Goal: Task Accomplishment & Management: Complete application form

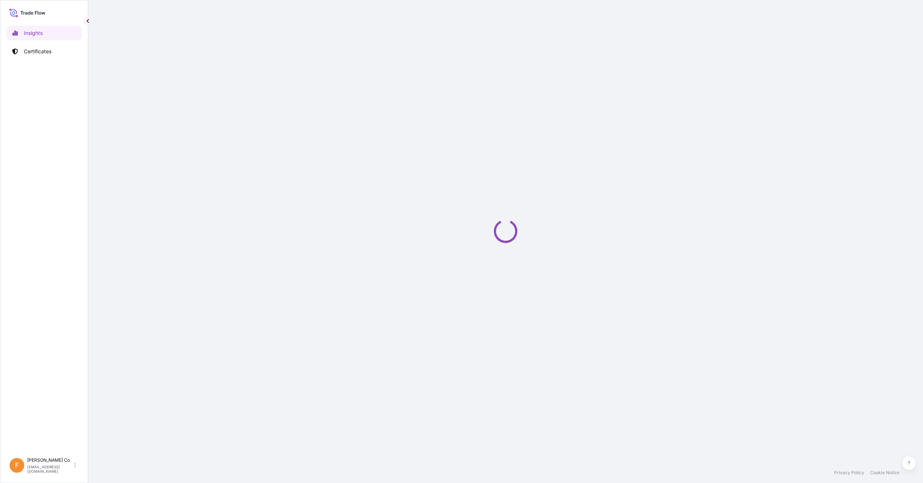
select select "2025"
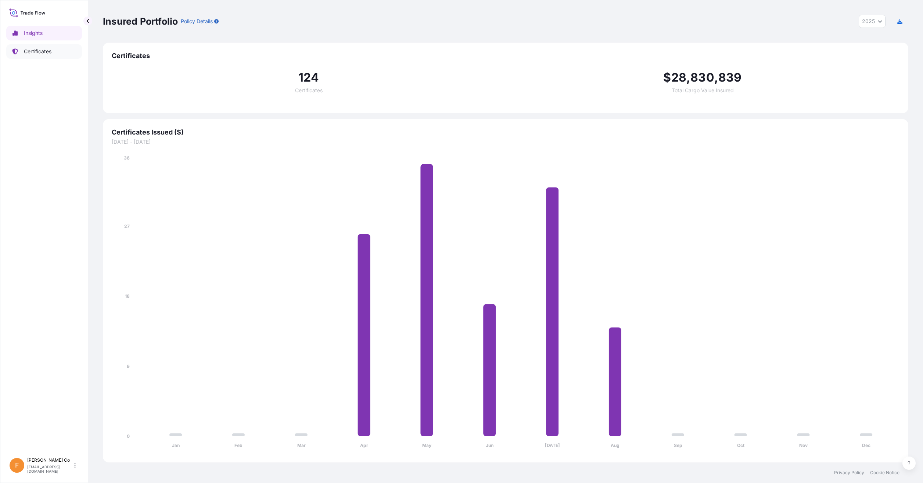
click at [28, 50] on p "Certificates" at bounding box center [38, 51] width 28 height 7
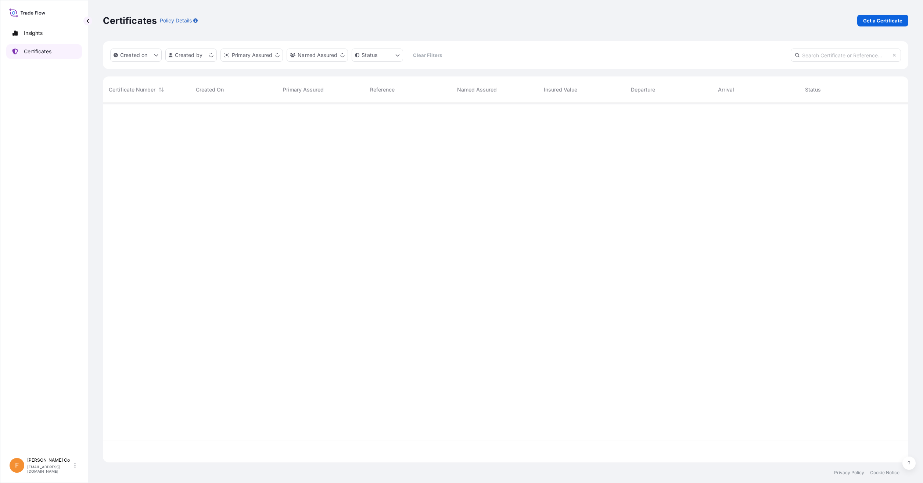
scroll to position [358, 800]
click at [839, 55] on input "text" at bounding box center [846, 55] width 110 height 13
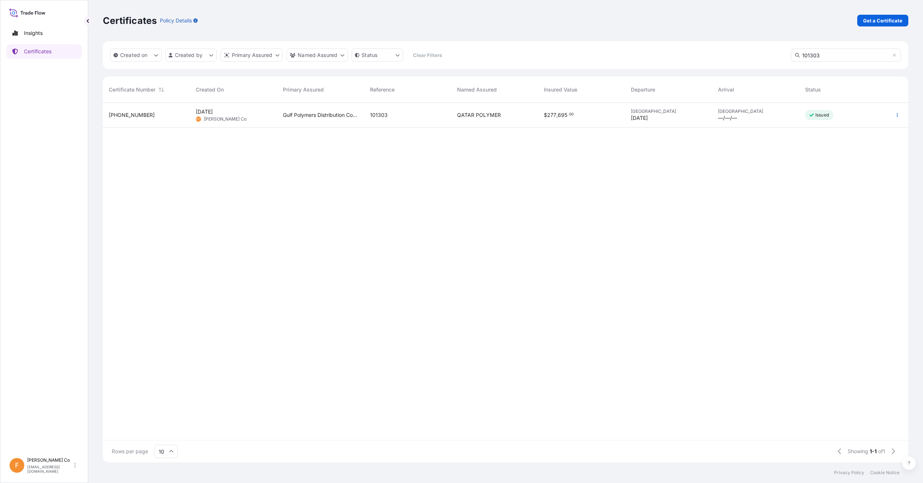
type input "101303"
click at [152, 117] on div "31643-137-1" at bounding box center [146, 114] width 75 height 7
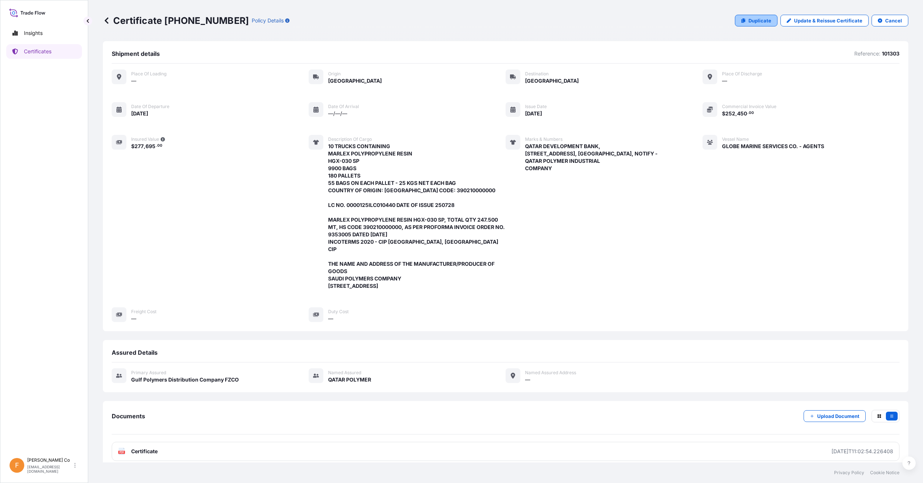
click at [750, 21] on p "Duplicate" at bounding box center [760, 20] width 23 height 7
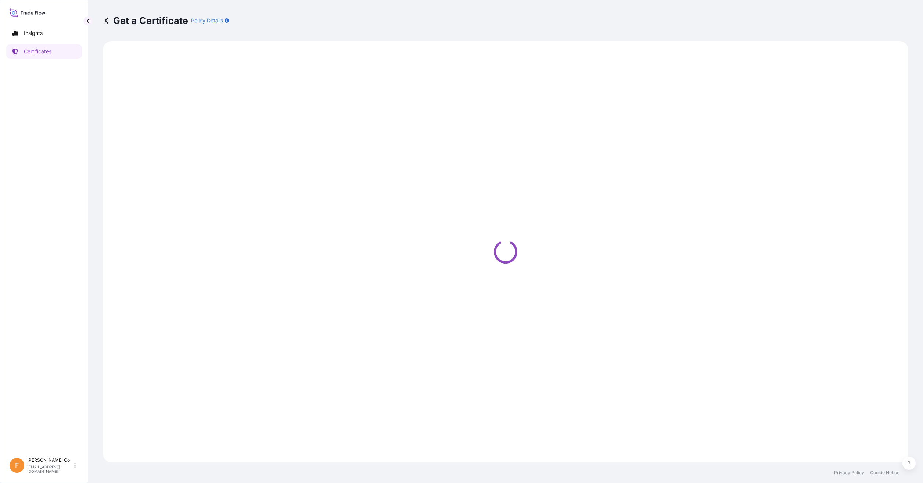
select select "Road"
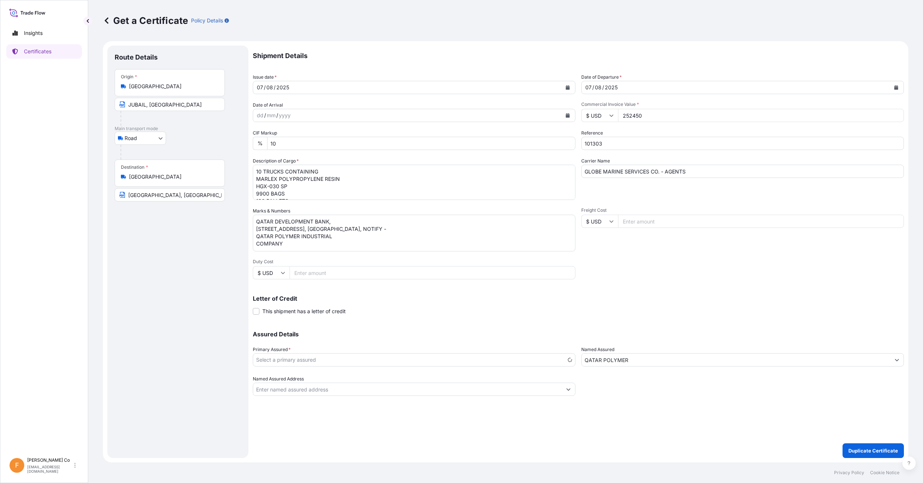
select select "31643"
click at [569, 85] on button "Calendar" at bounding box center [568, 88] width 12 height 12
click at [268, 161] on div "11" at bounding box center [265, 163] width 13 height 13
click at [896, 84] on button "Calendar" at bounding box center [896, 88] width 12 height 12
click at [594, 161] on div "11" at bounding box center [594, 163] width 13 height 13
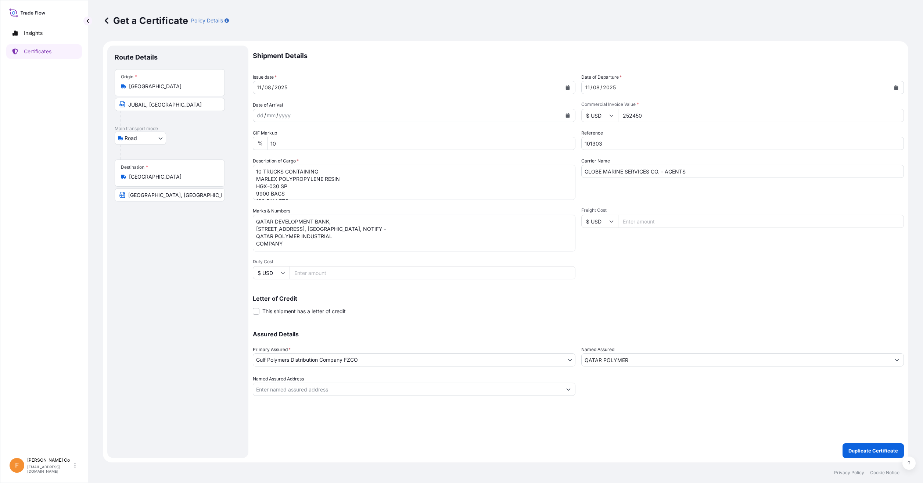
drag, startPoint x: 683, startPoint y: 118, endPoint x: 488, endPoint y: 109, distance: 195.7
click at [488, 109] on div "Shipment Details Issue date * 11 / 08 / 2025 Date of Departure * 11 / 08 / 2025…" at bounding box center [578, 221] width 651 height 350
drag, startPoint x: 624, startPoint y: 141, endPoint x: 480, endPoint y: 141, distance: 143.3
click at [480, 141] on div "Shipment Details Issue date * 11 / 08 / 2025 Date of Departure * 11 / 08 / 2025…" at bounding box center [578, 221] width 651 height 350
type input "101324"
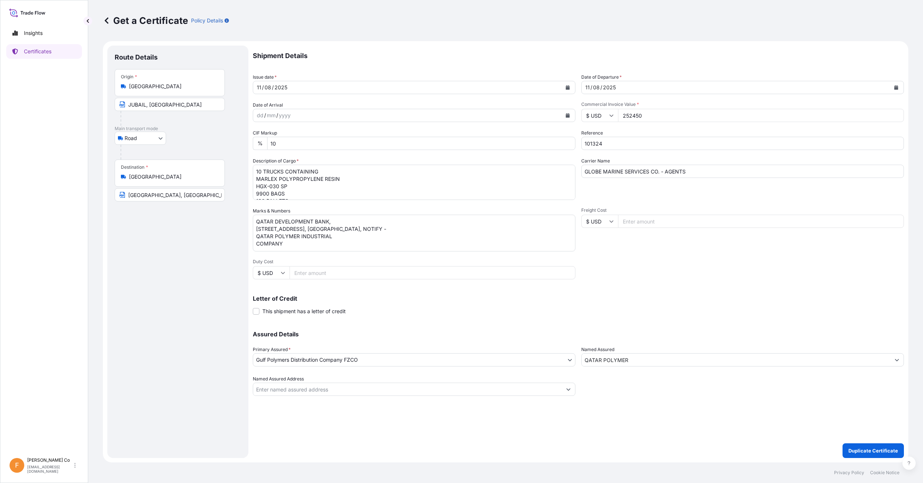
click at [516, 429] on div "Shipment Details Issue date * 11 / 08 / 2025 Date of Departure * 11 / 08 / 2025…" at bounding box center [578, 252] width 651 height 412
click at [395, 186] on textarea "10 TRUCKS CONTAINING MARLEX POLYPROPYLENE RESIN HGX-030 SP 9900 BAGS 180 PALLET…" at bounding box center [414, 182] width 323 height 35
click at [329, 192] on textarea "10 TRUCKS CONTAINING MARLEX POLYPROPYLENE RESIN HGX-030 SP 9900 BAGS 180 PALLET…" at bounding box center [414, 182] width 323 height 35
click at [380, 194] on textarea "10 TRUCKS CONTAINING MARLEX POLYPROPYLENE RESIN HGX-030 SP 9900 BAGS 180 PALLET…" at bounding box center [414, 182] width 323 height 35
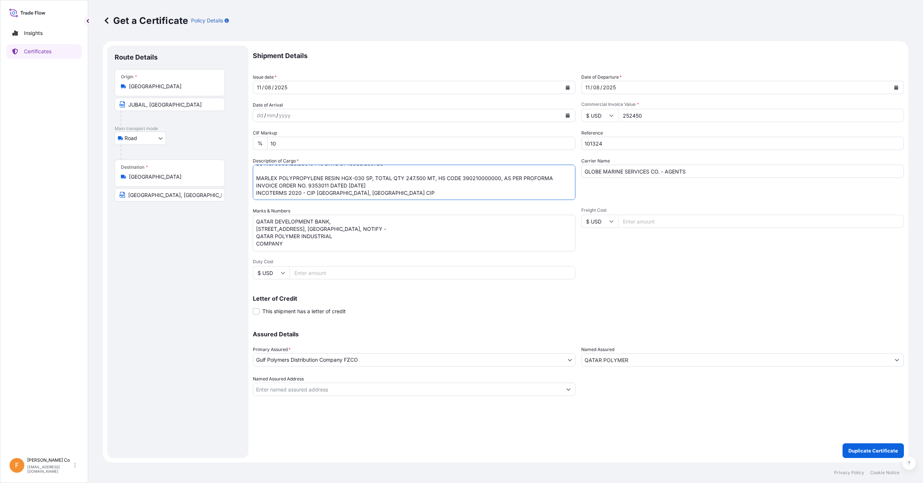
scroll to position [82, 0]
click at [440, 178] on textarea "10 TRUCKS CONTAINING MARLEX POLYPROPYLENE RESIN HGX-030 SP 9900 BAGS 180 PALLET…" at bounding box center [414, 182] width 323 height 35
click at [433, 183] on textarea "10 TRUCKS CONTAINING MARLEX POLYPROPYLENE RESIN HGX-030 SP 9900 BAGS 180 PALLET…" at bounding box center [414, 182] width 323 height 35
click at [318, 177] on textarea "10 TRUCKS CONTAINING MARLEX POLYPROPYLENE RESIN HGX-030 SP 9900 BAGS 180 PALLET…" at bounding box center [414, 182] width 323 height 35
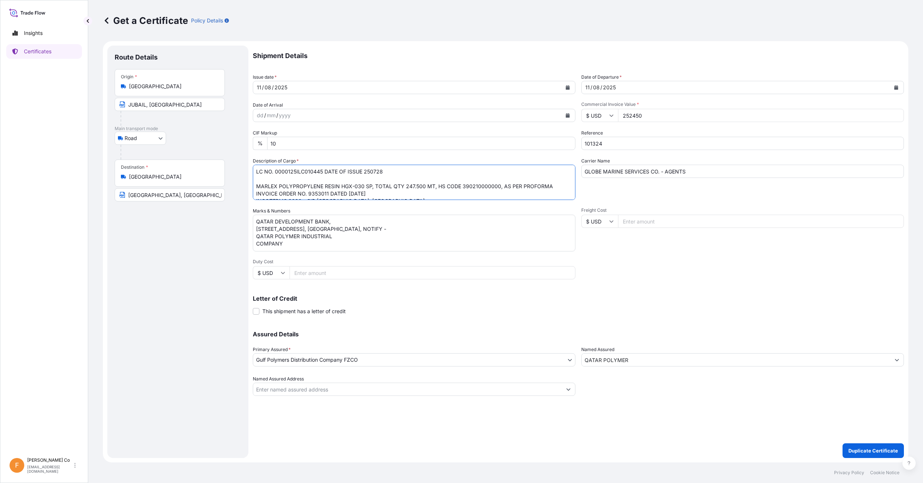
click at [392, 180] on textarea "10 TRUCKS CONTAINING MARLEX POLYPROPYLENE RESIN HGX-030 SP 9900 BAGS 180 PALLET…" at bounding box center [414, 182] width 323 height 35
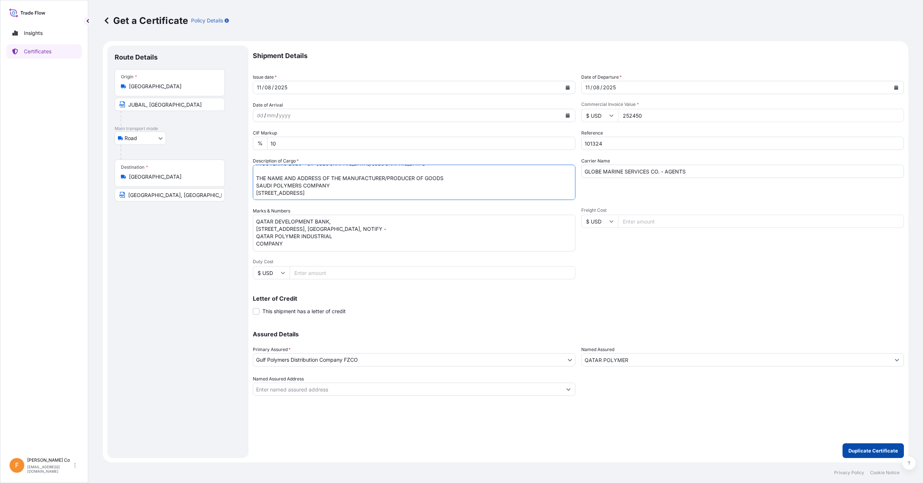
type textarea "10 TRUCKS CONTAINING MARLEX POLYPROPYLENE RESIN HGX-030 SP 9900 BAGS 180 PALLET…"
click at [863, 450] on p "Duplicate Certificate" at bounding box center [873, 450] width 50 height 7
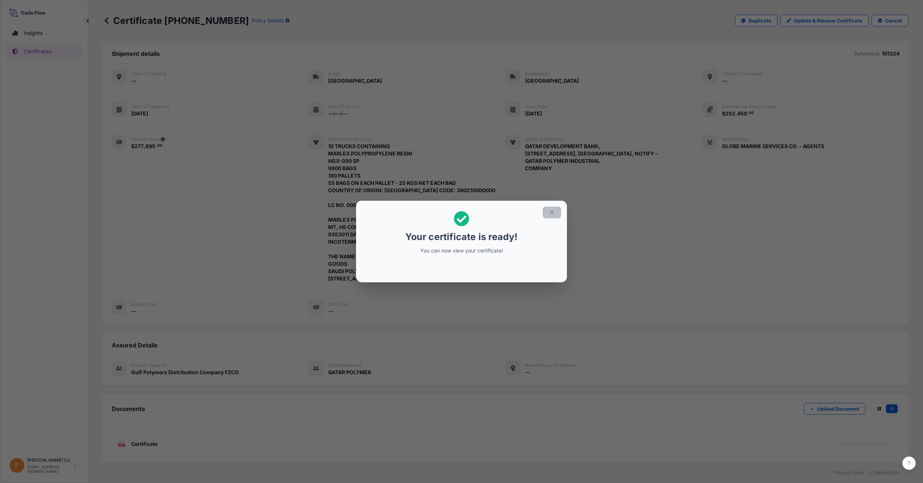
click at [554, 209] on icon "button" at bounding box center [552, 212] width 7 height 7
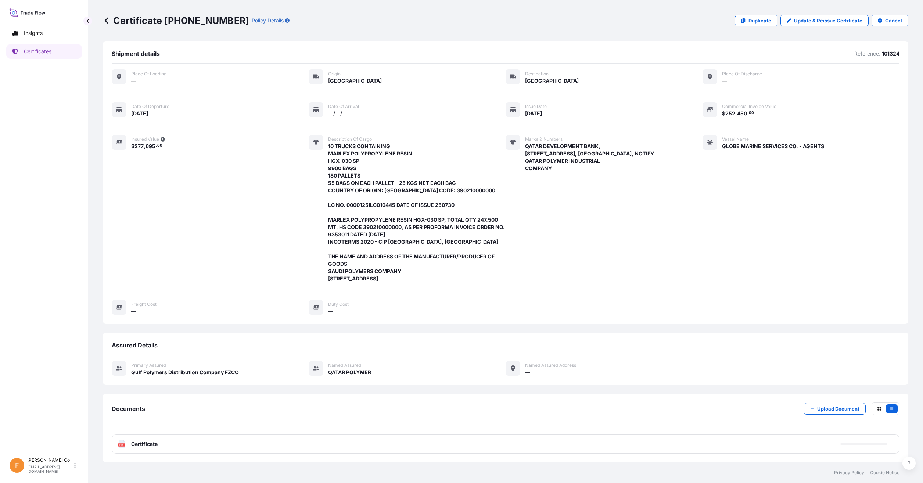
scroll to position [7, 0]
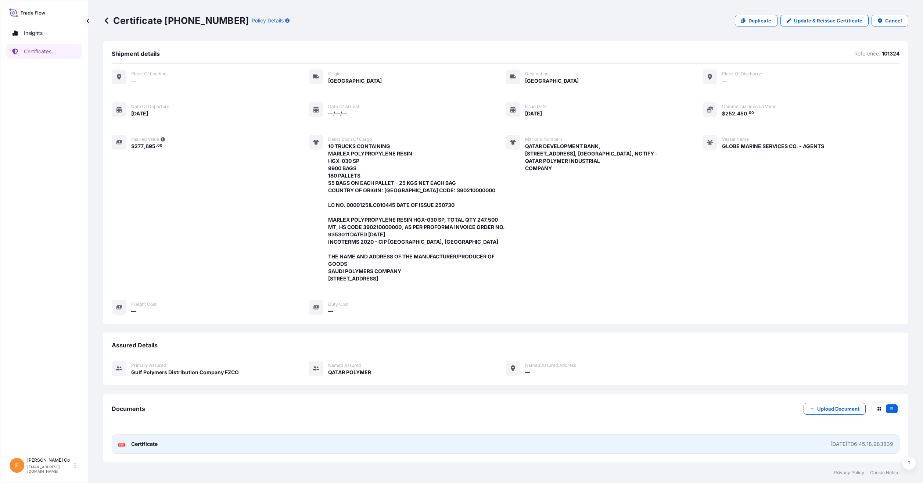
click at [220, 445] on link "PDF Certificate 2025-08-14T06:45:18.983839" at bounding box center [506, 443] width 788 height 19
